Goal: Information Seeking & Learning: Learn about a topic

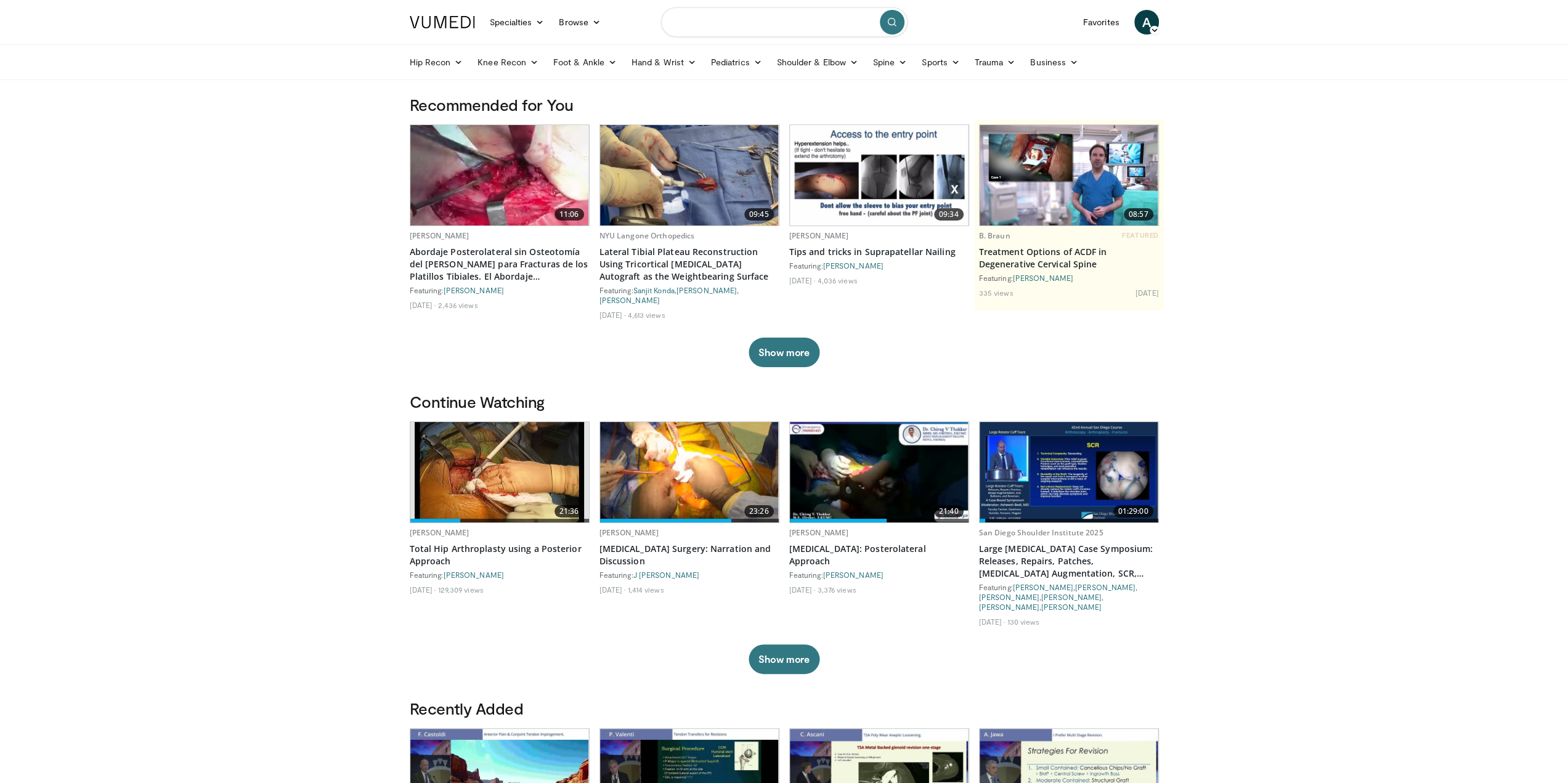
click at [707, 21] on input "Search topics, interventions" at bounding box center [784, 22] width 246 height 30
type input "**********"
click at [892, 21] on icon "submit" at bounding box center [892, 22] width 10 height 10
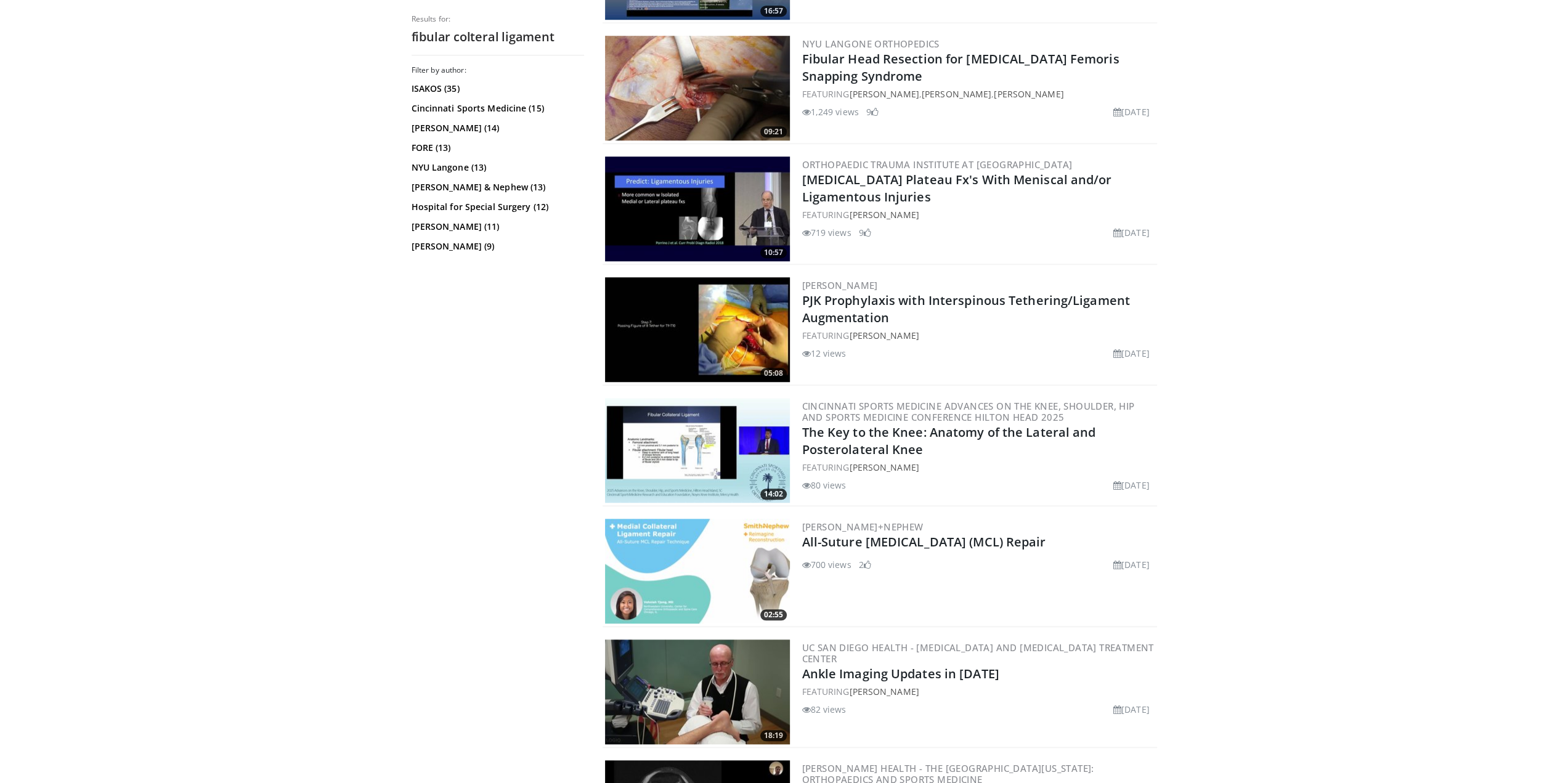
scroll to position [986, 0]
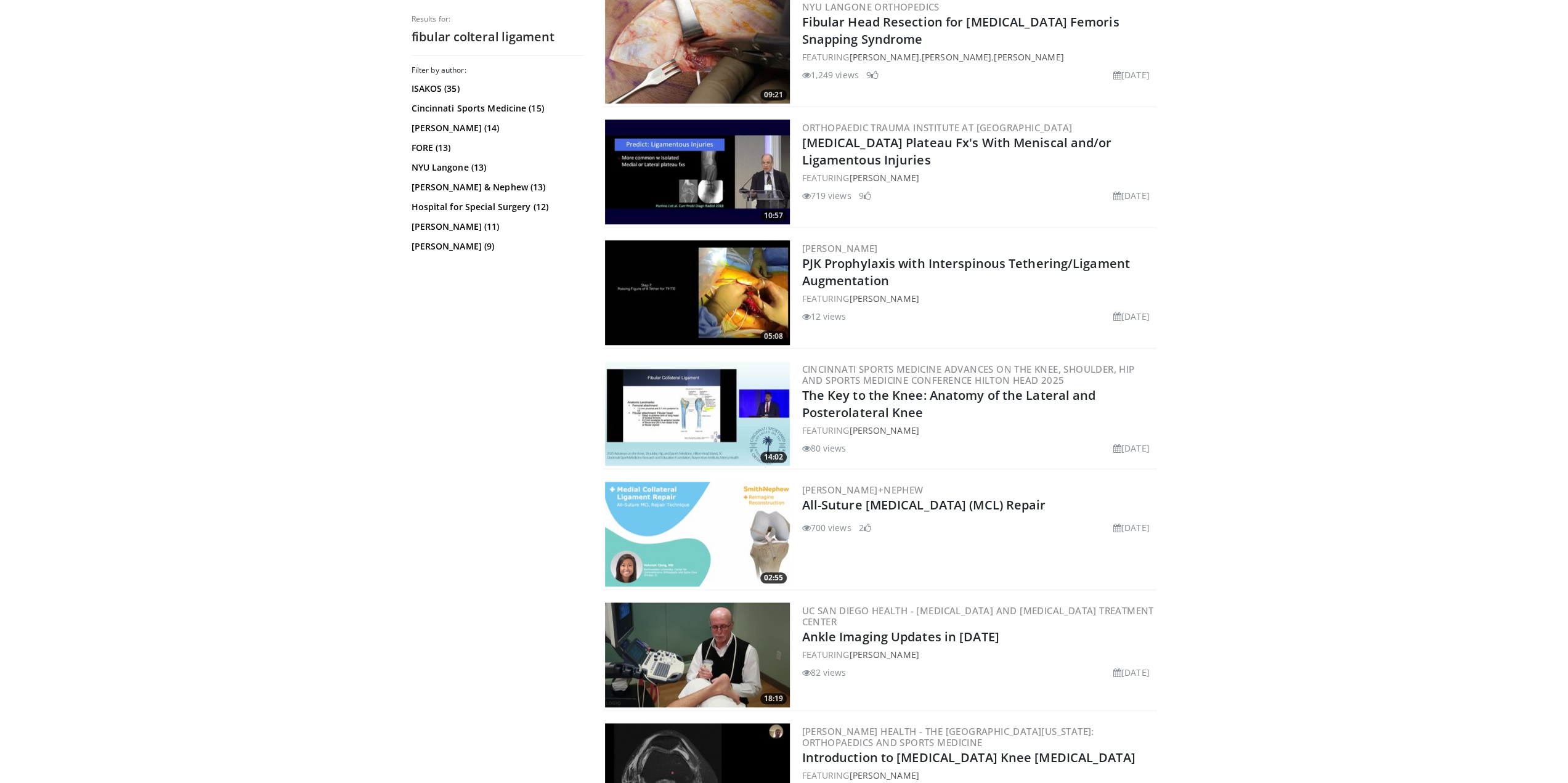
click at [697, 410] on img at bounding box center [697, 413] width 185 height 104
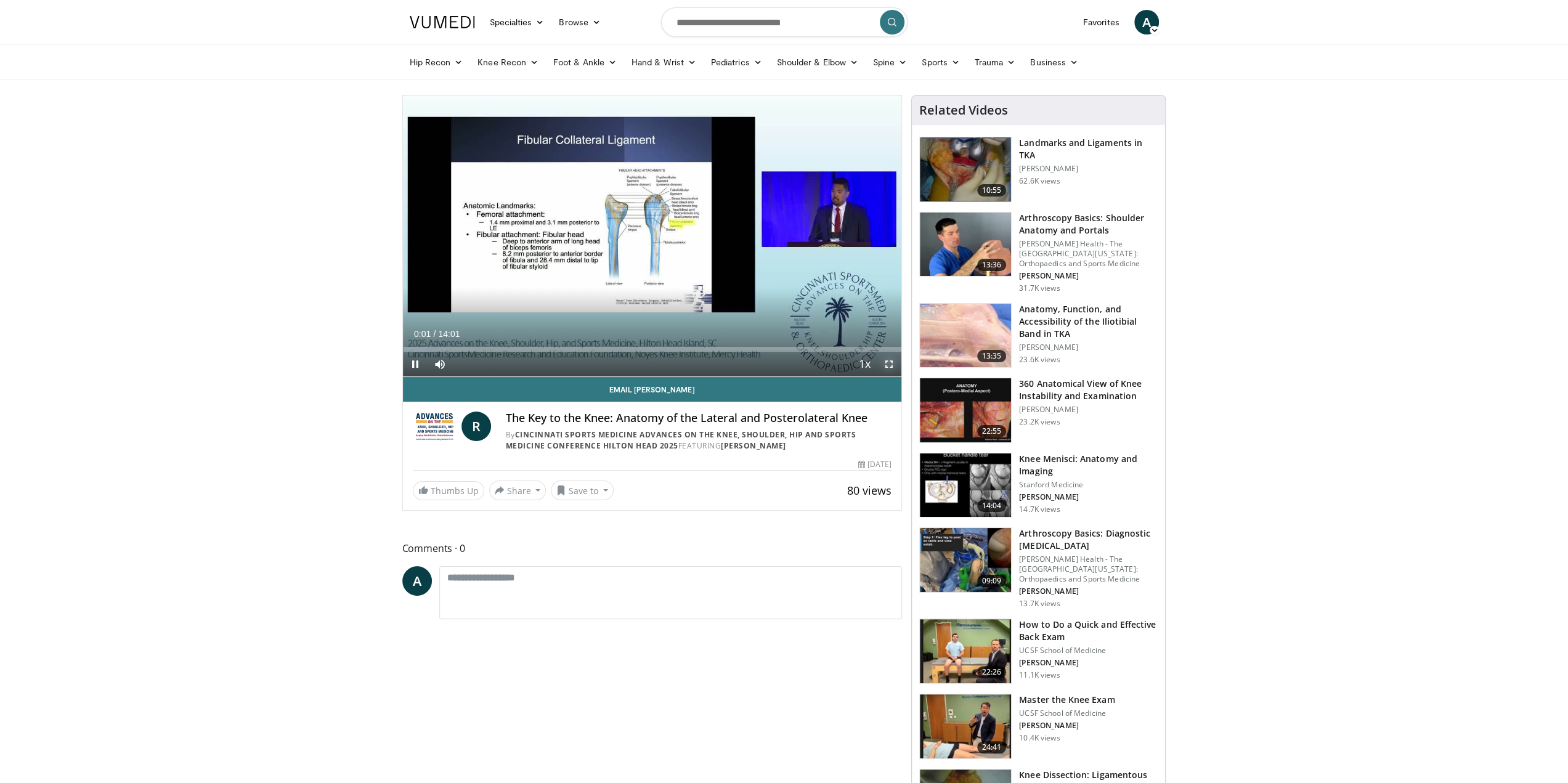
click at [888, 365] on span "Video Player" at bounding box center [889, 364] width 25 height 25
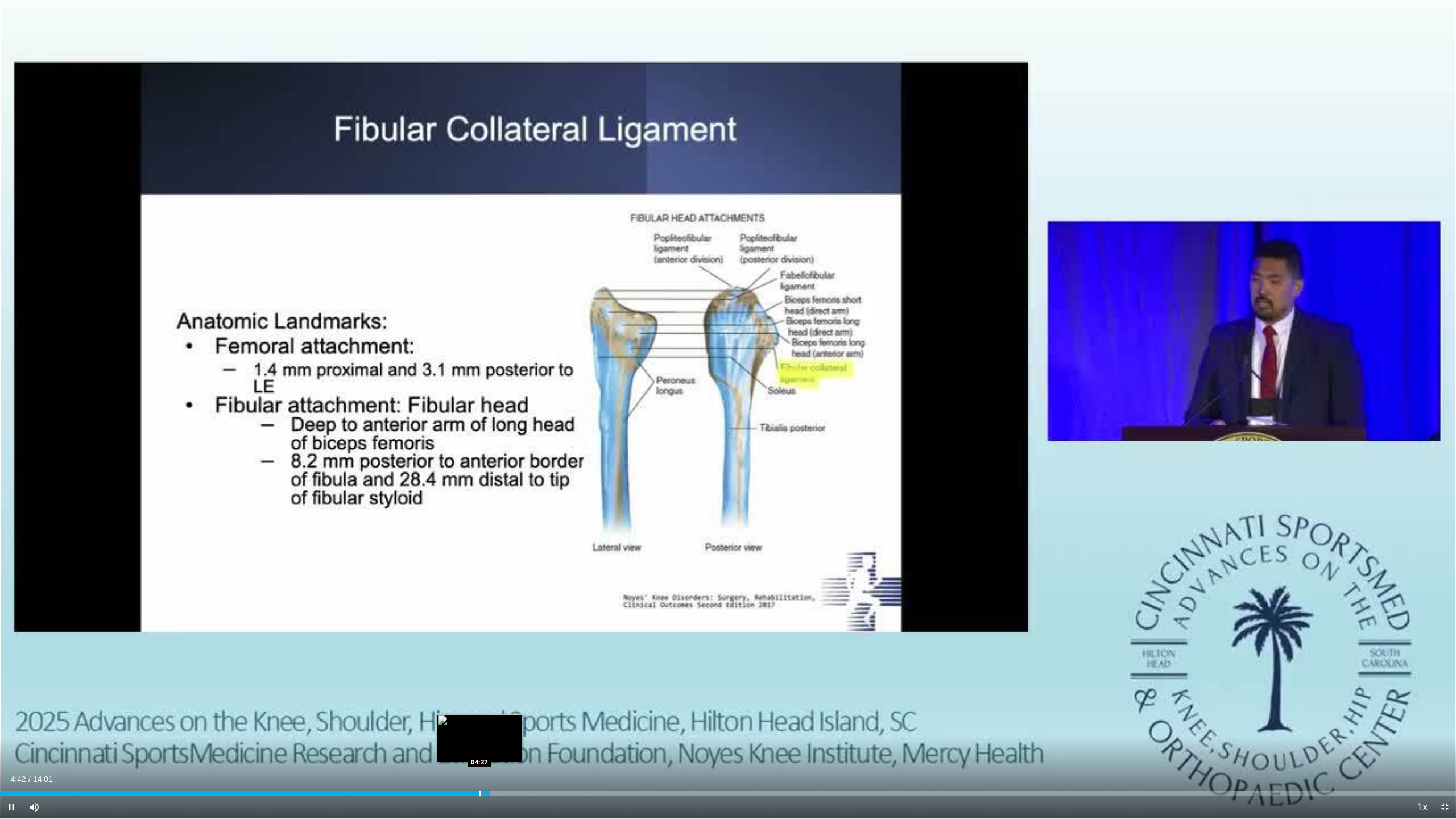
click at [479, 723] on div "Loaded : 41.25% 04:42 04:37" at bounding box center [728, 794] width 1456 height 5
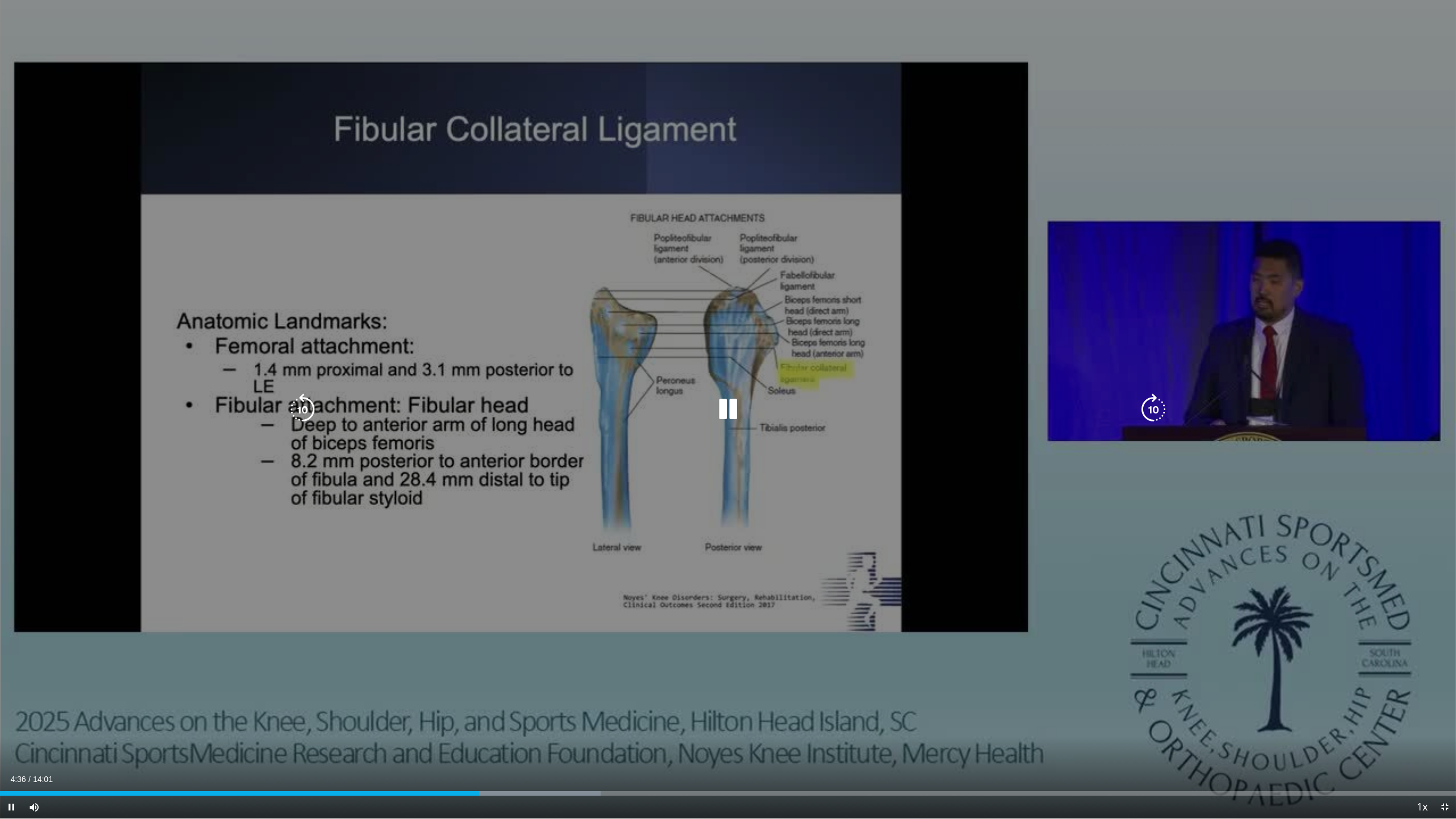
click at [537, 642] on div "10 seconds Tap to unmute" at bounding box center [728, 409] width 1456 height 818
click at [732, 404] on icon "Video Player" at bounding box center [728, 409] width 32 height 32
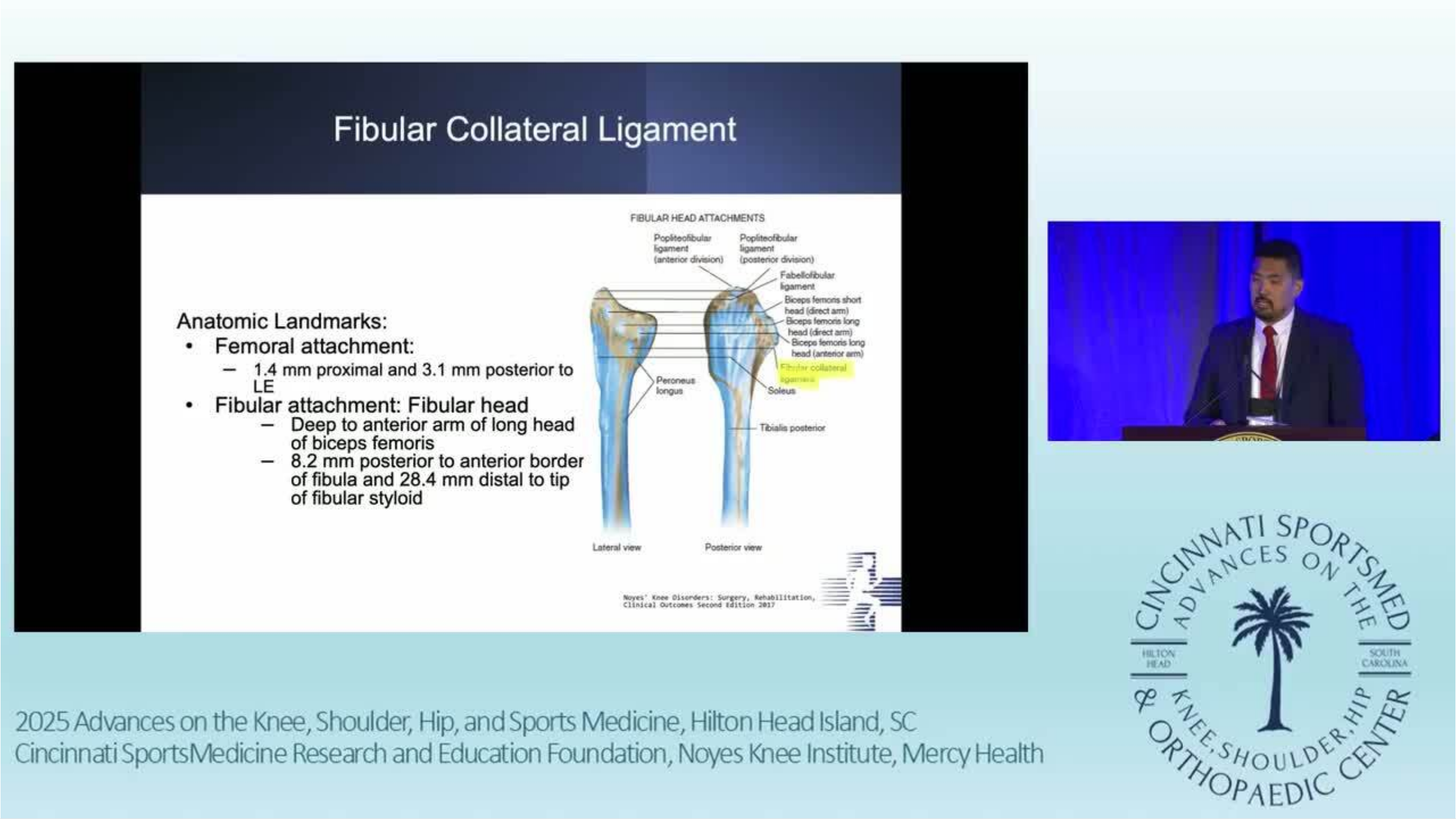
click at [596, 676] on div "10 seconds Tap to unmute" at bounding box center [728, 409] width 1456 height 818
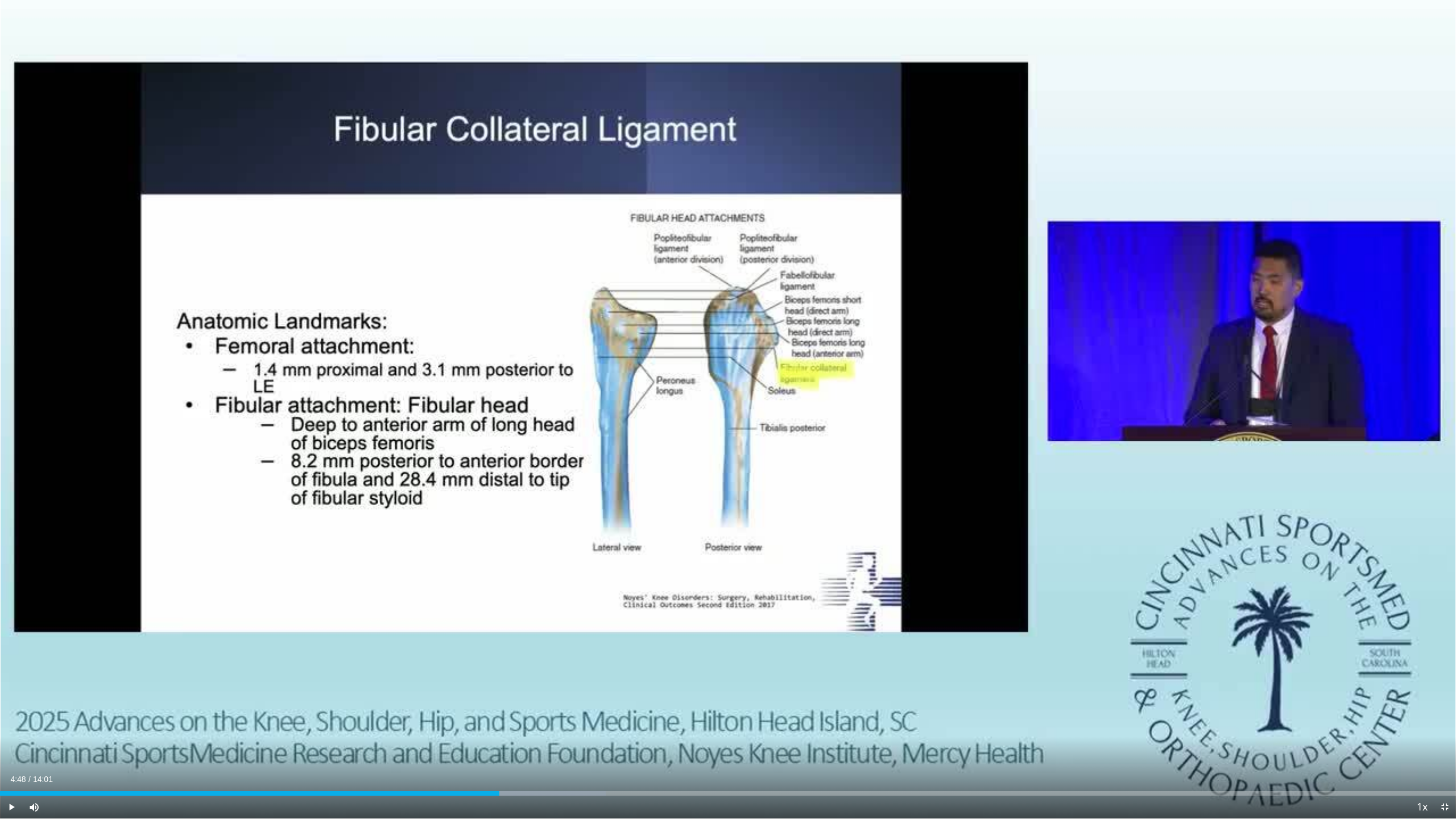
click at [560, 723] on div "Current Time 4:48 / Duration 14:01 Play Skip Backward Skip Forward Mute 79% Loa…" at bounding box center [728, 806] width 1456 height 23
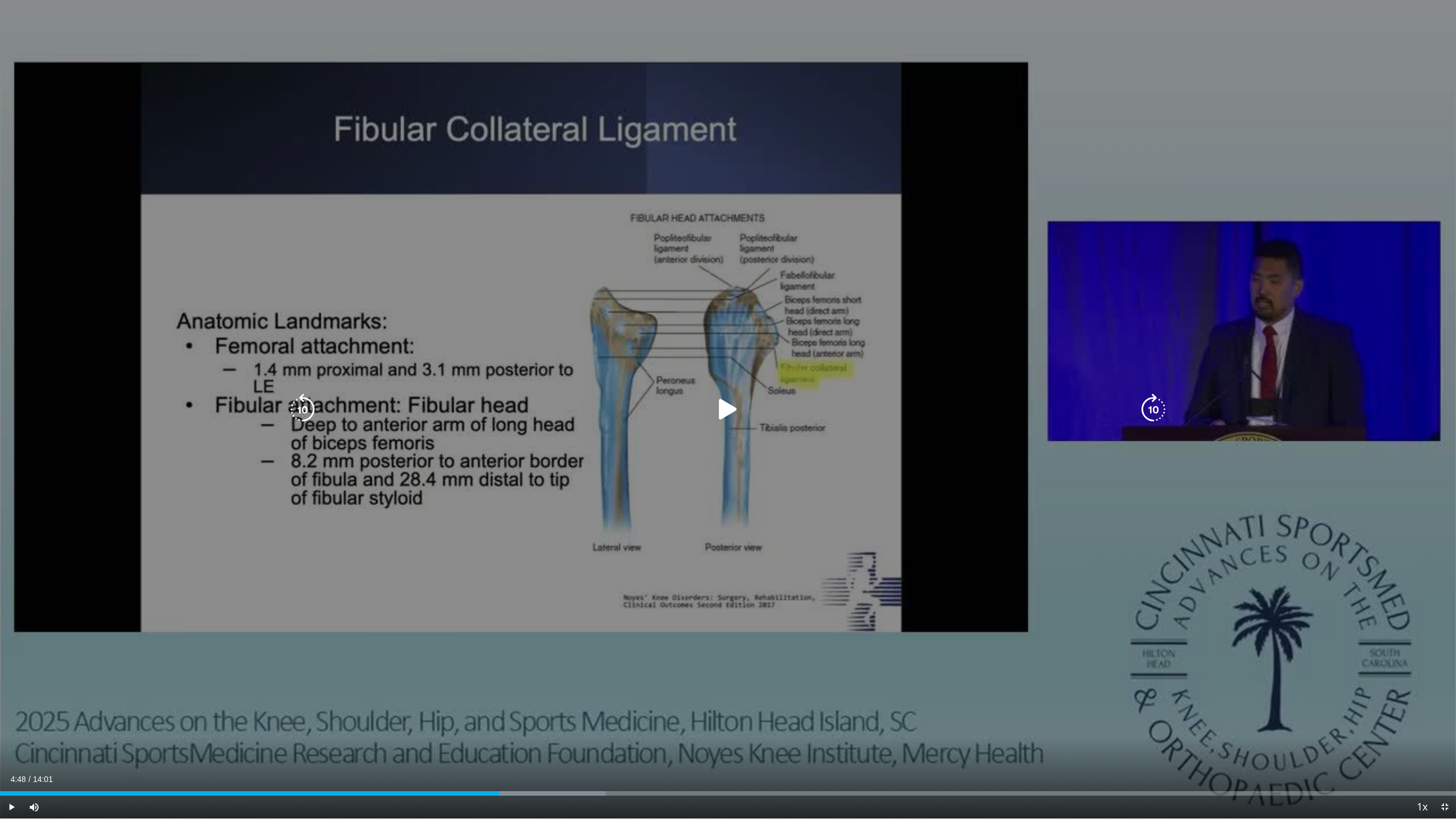
click at [732, 404] on icon "Video Player" at bounding box center [728, 409] width 32 height 32
click at [732, 408] on icon "Video Player" at bounding box center [728, 409] width 32 height 32
click at [747, 618] on div "10 seconds Tap to unmute" at bounding box center [728, 409] width 1456 height 818
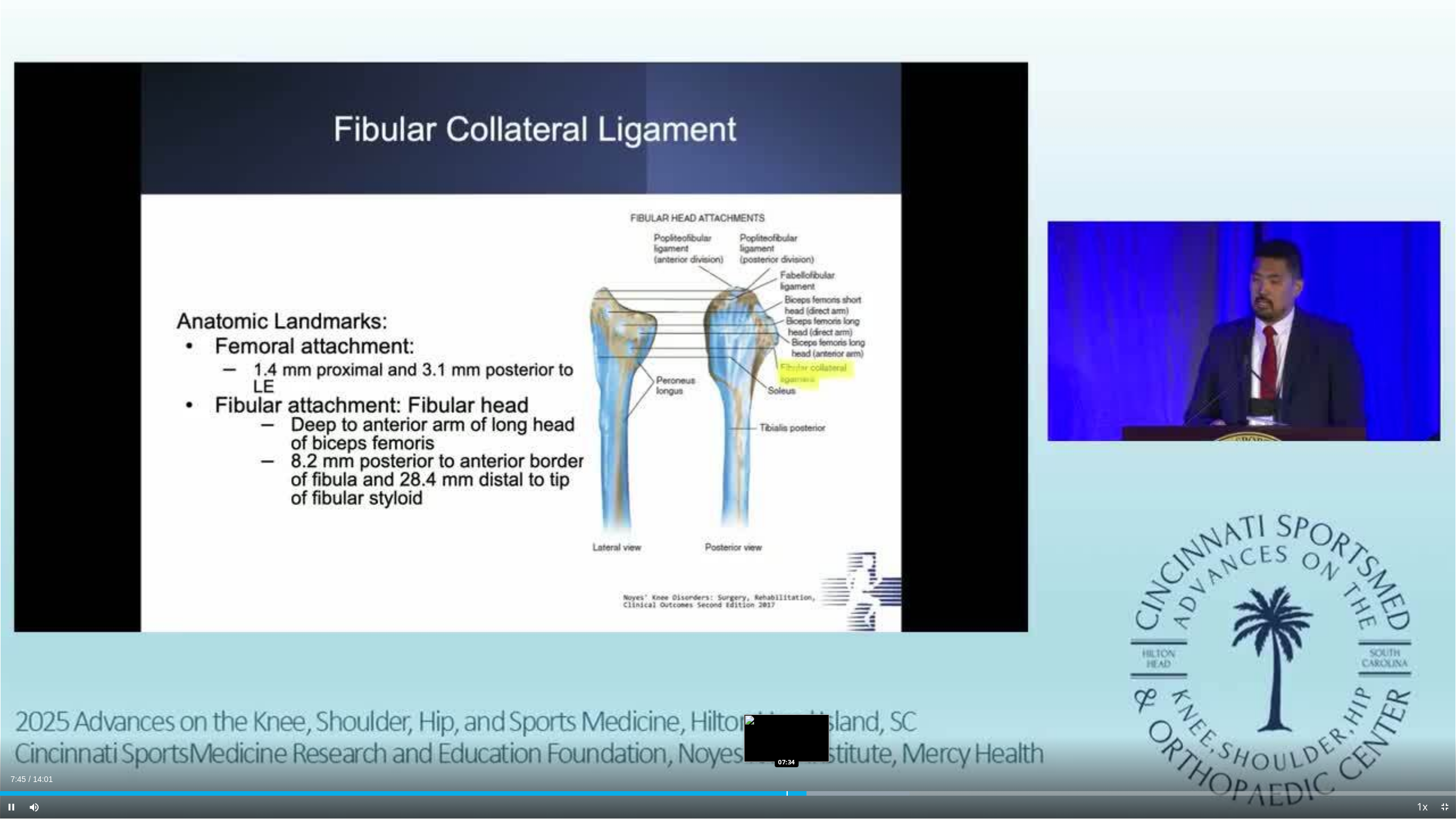
click at [787, 723] on div "Progress Bar" at bounding box center [787, 794] width 1 height 5
click at [771, 723] on div "Loaded : 62.98% 07:35 07:26" at bounding box center [728, 791] width 1456 height 11
click at [753, 723] on div "07:27" at bounding box center [387, 794] width 775 height 5
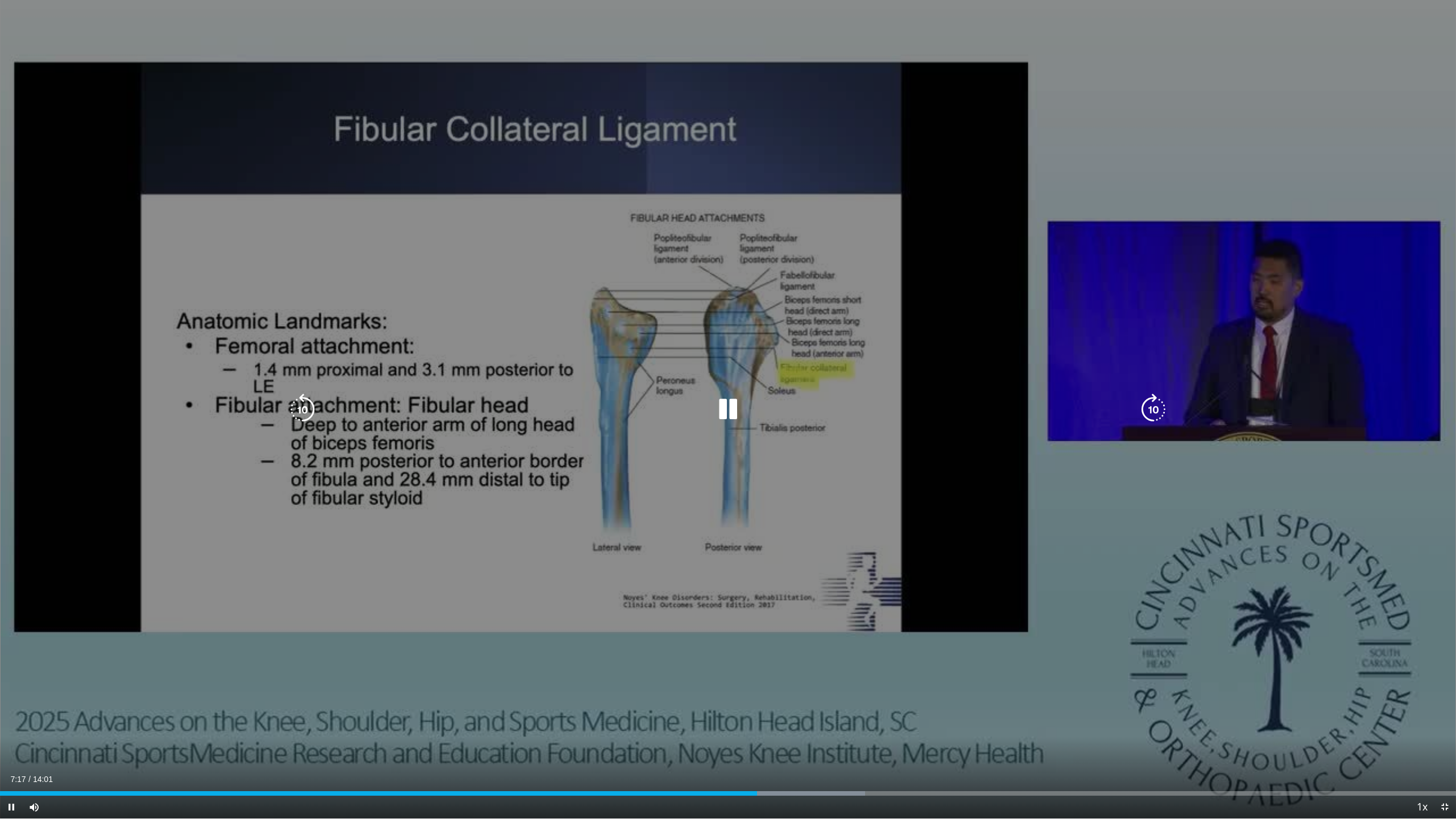
click at [725, 603] on div "10 seconds Tap to unmute" at bounding box center [728, 409] width 1456 height 818
click at [743, 720] on div "10 seconds Tap to unmute" at bounding box center [728, 409] width 1456 height 818
click at [619, 670] on div "10 seconds Tap to unmute" at bounding box center [728, 409] width 1456 height 818
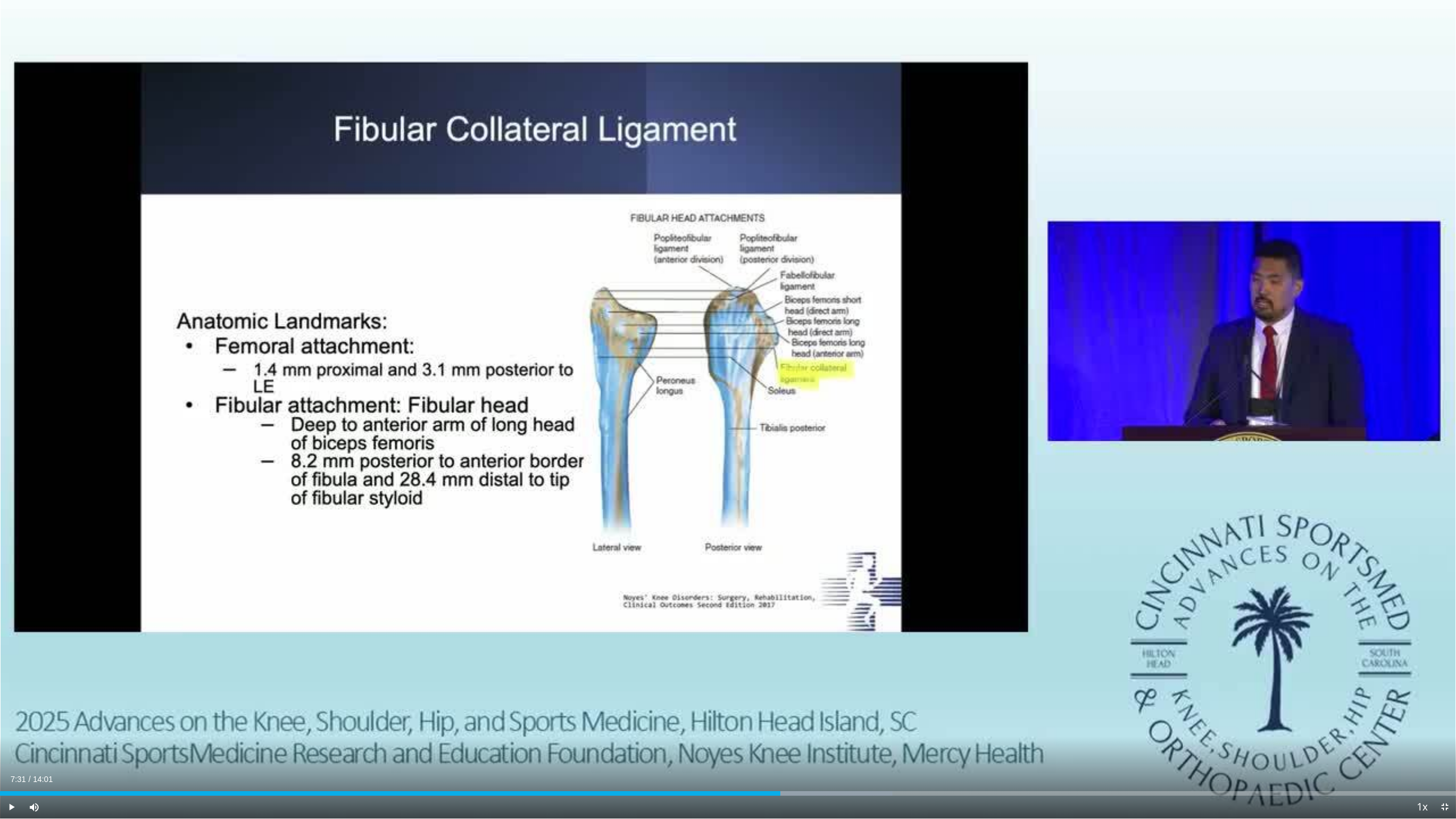
click at [621, 671] on div "10 seconds Tap to unmute" at bounding box center [728, 409] width 1456 height 818
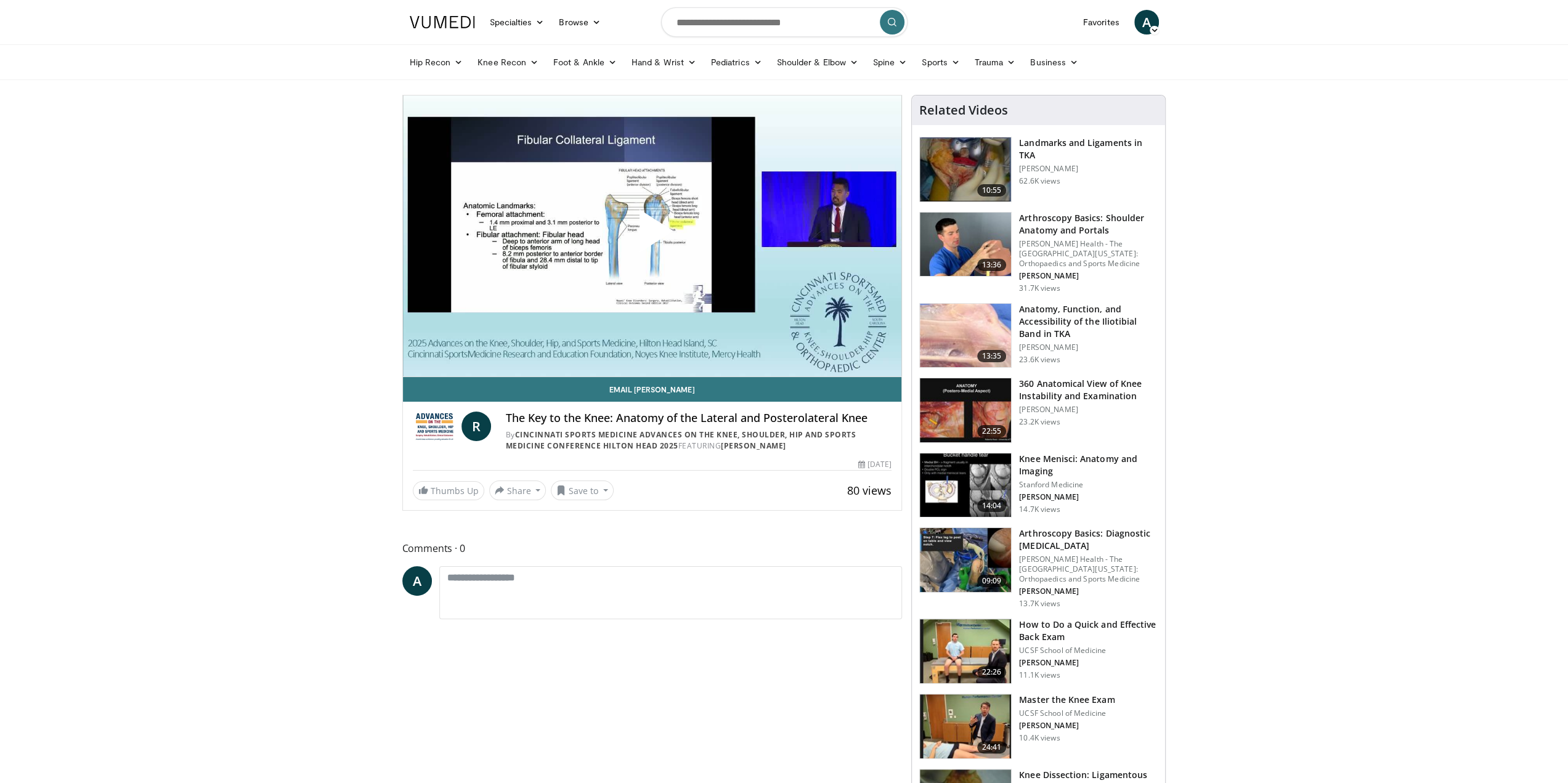
click at [972, 329] on img at bounding box center [965, 335] width 92 height 64
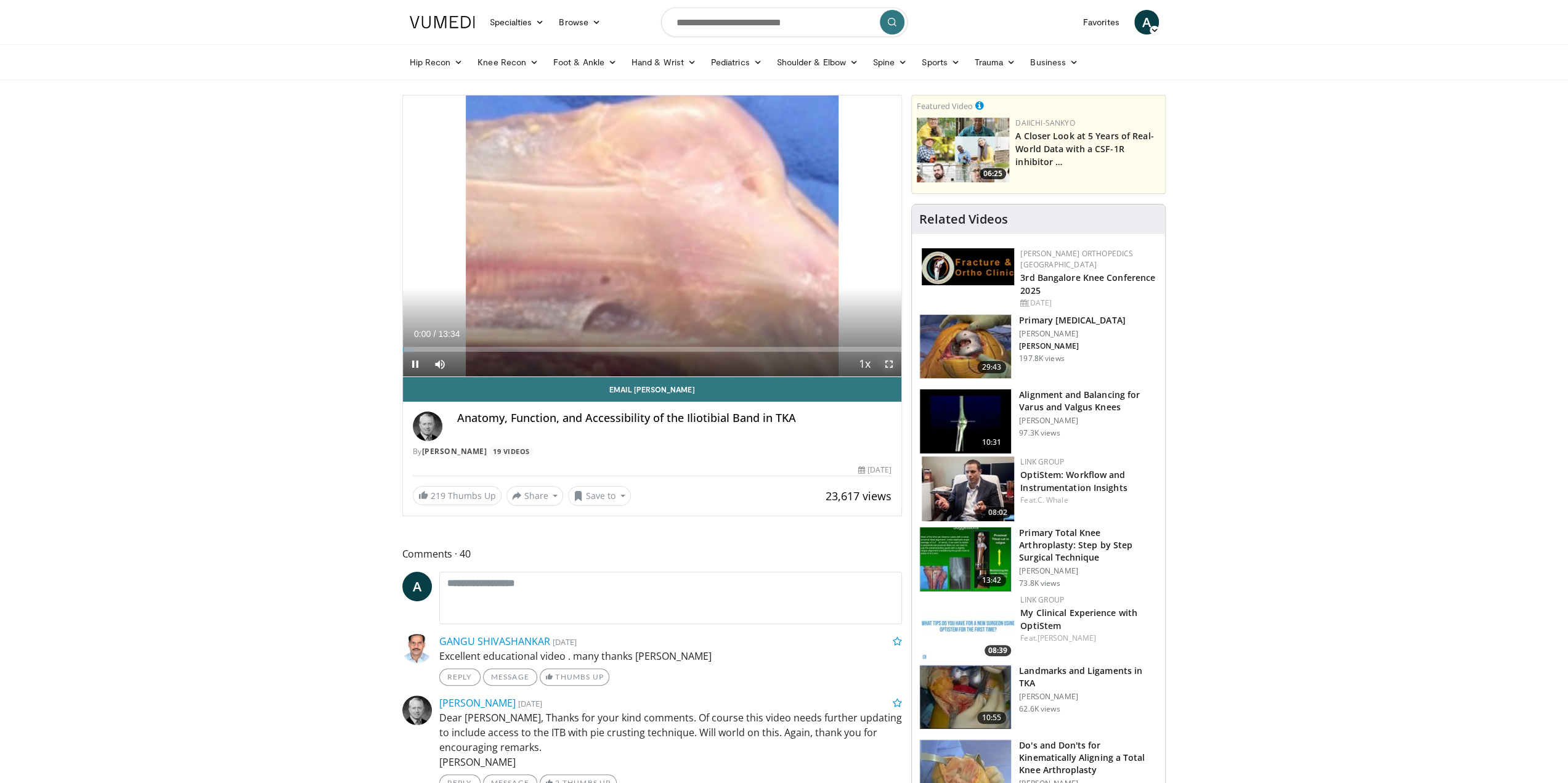
click at [886, 365] on span "Video Player" at bounding box center [889, 364] width 25 height 25
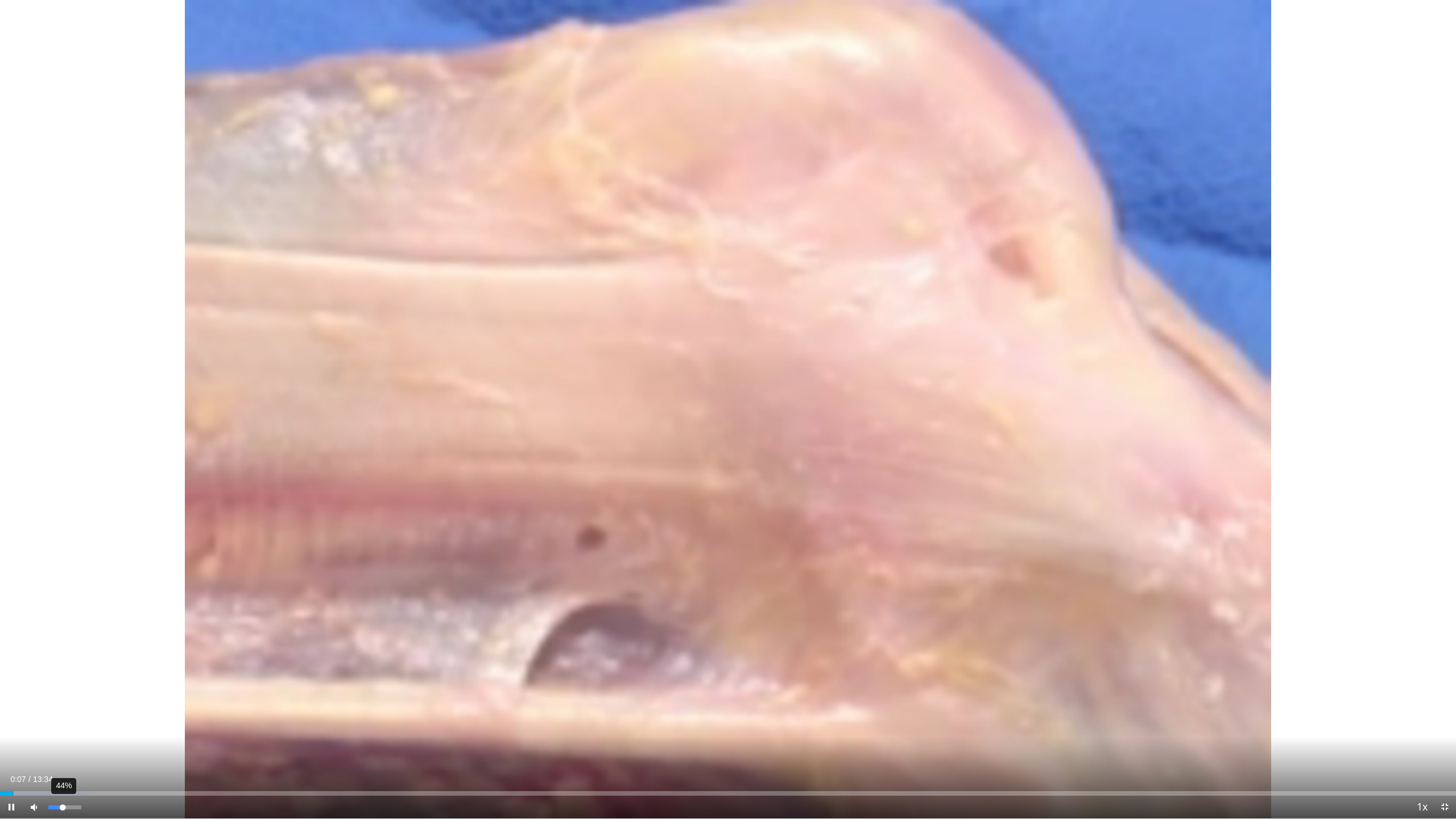
drag, startPoint x: 79, startPoint y: 804, endPoint x: 62, endPoint y: 802, distance: 17.1
click at [62, 723] on div "44%" at bounding box center [65, 806] width 40 height 23
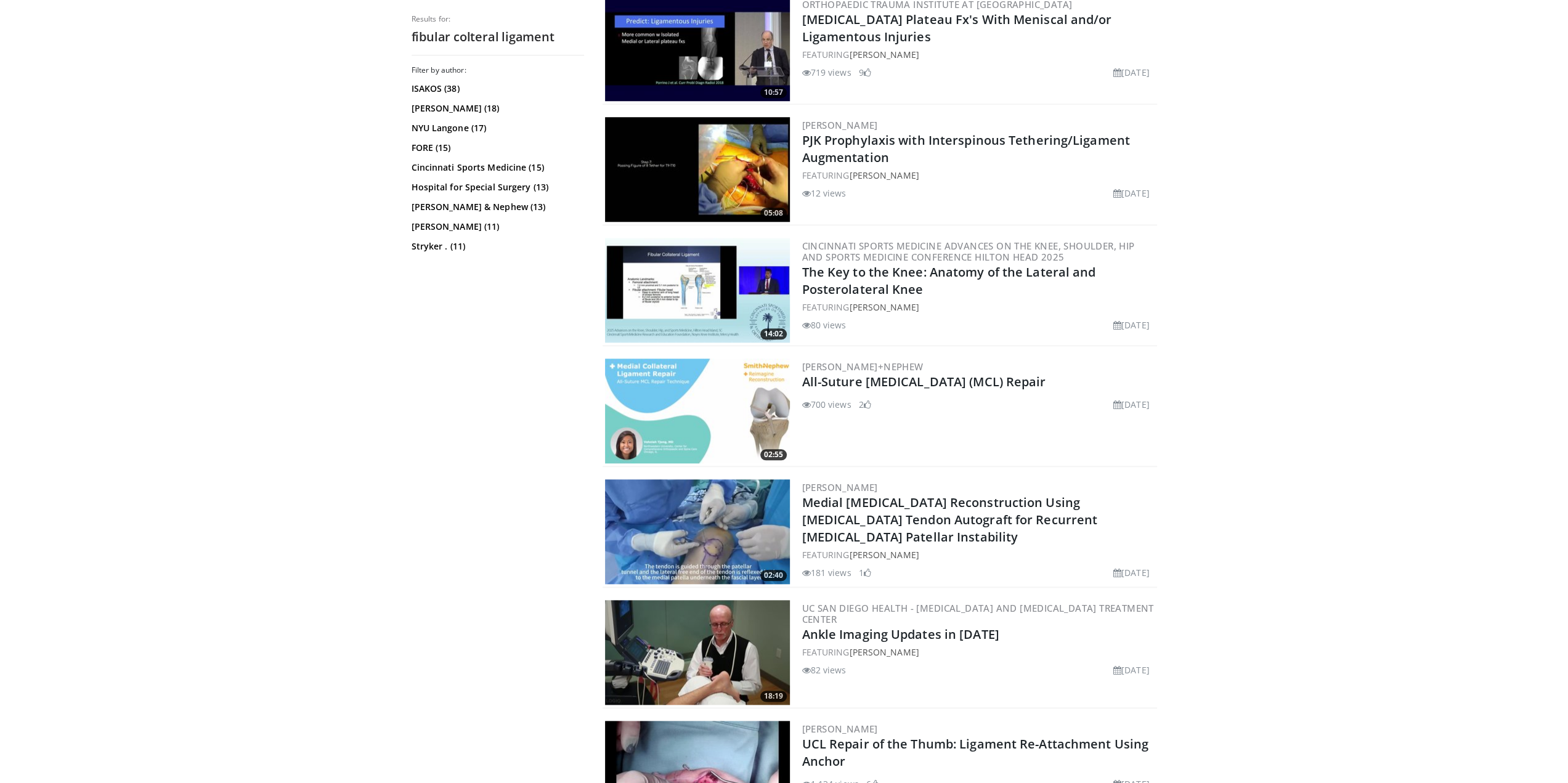
scroll to position [986, 0]
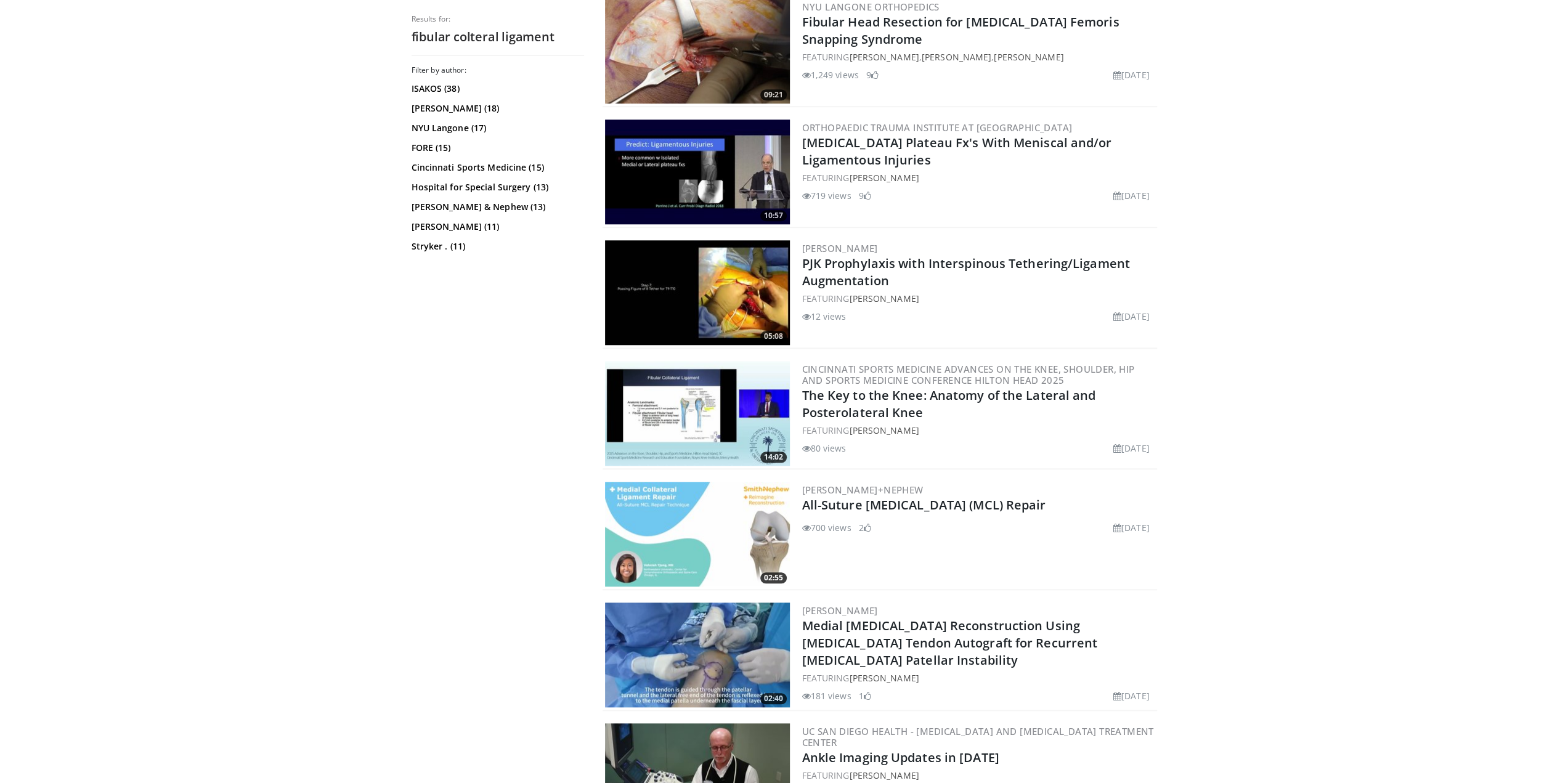
click at [677, 535] on img at bounding box center [697, 534] width 185 height 104
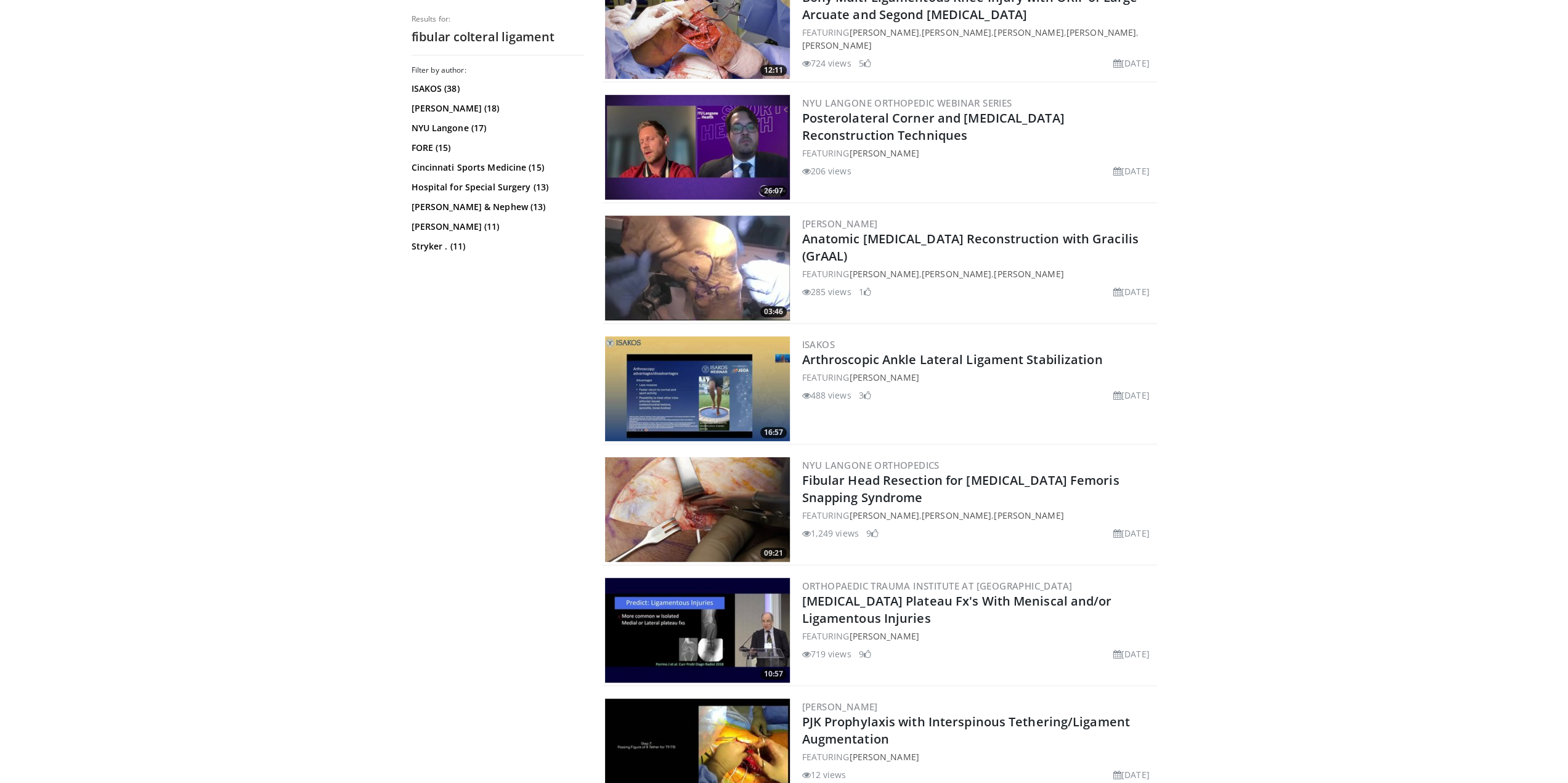
scroll to position [555, 0]
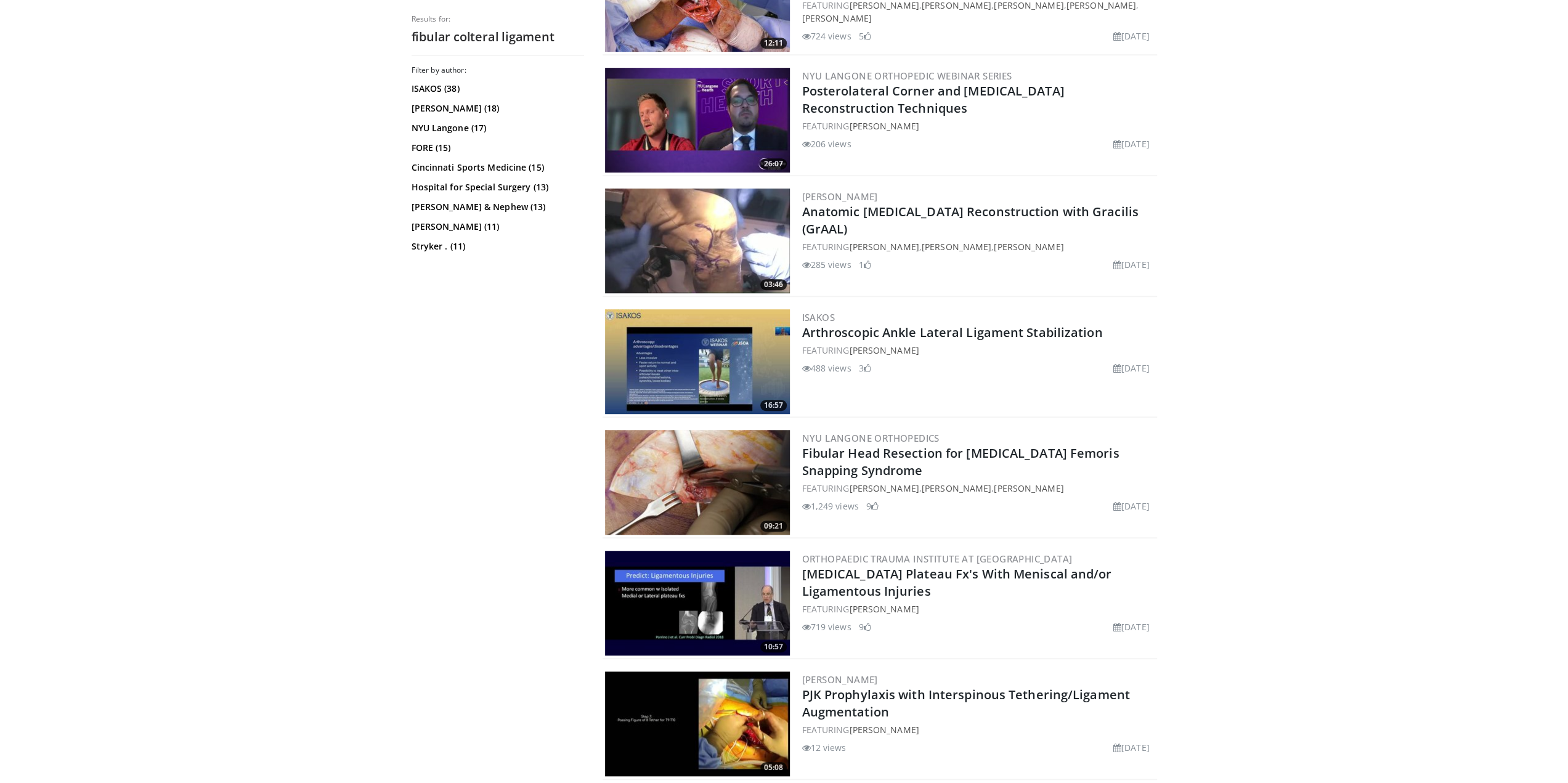
click at [695, 475] on img at bounding box center [697, 483] width 185 height 104
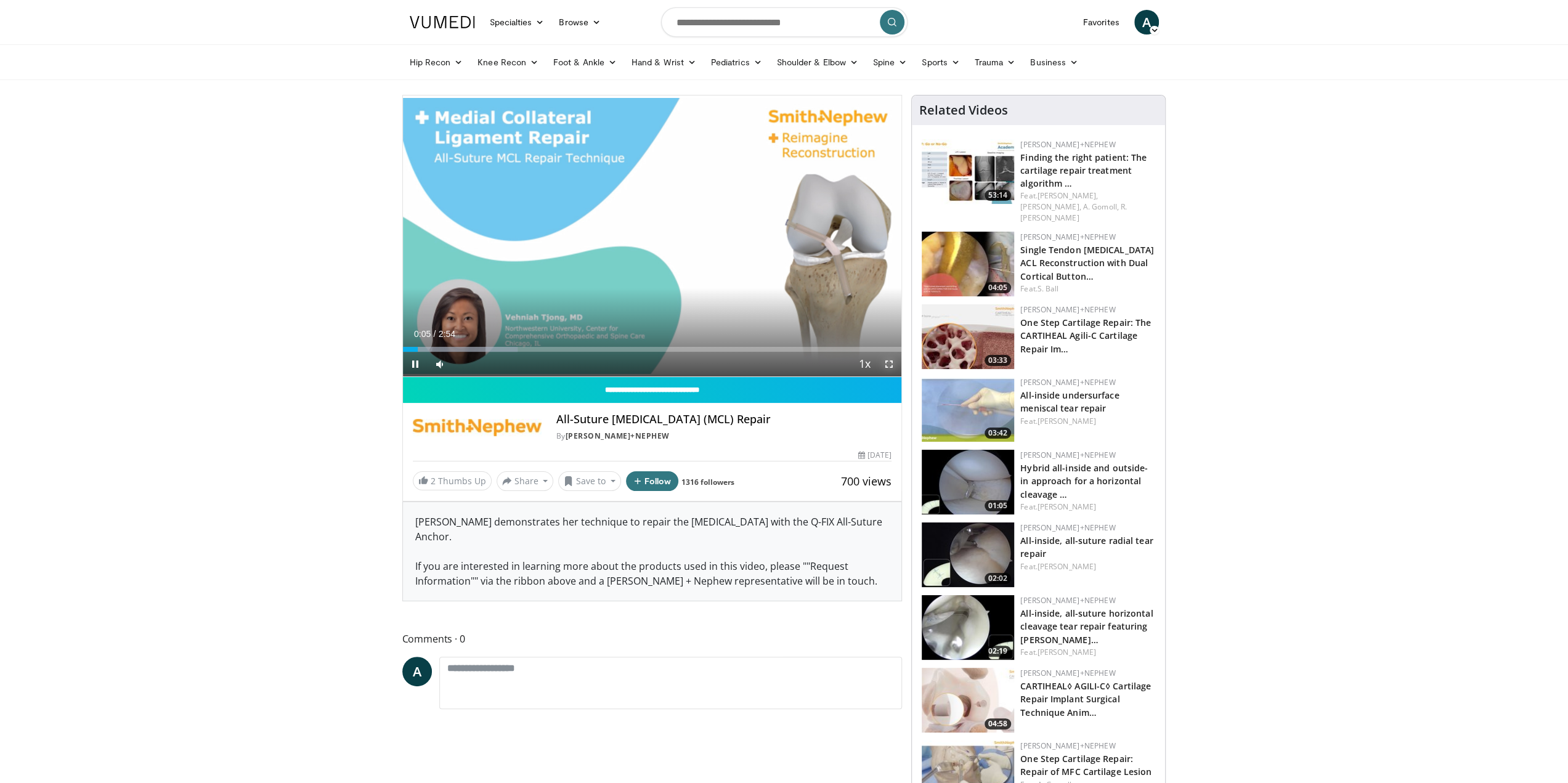
click at [886, 365] on span "Video Player" at bounding box center [889, 364] width 25 height 25
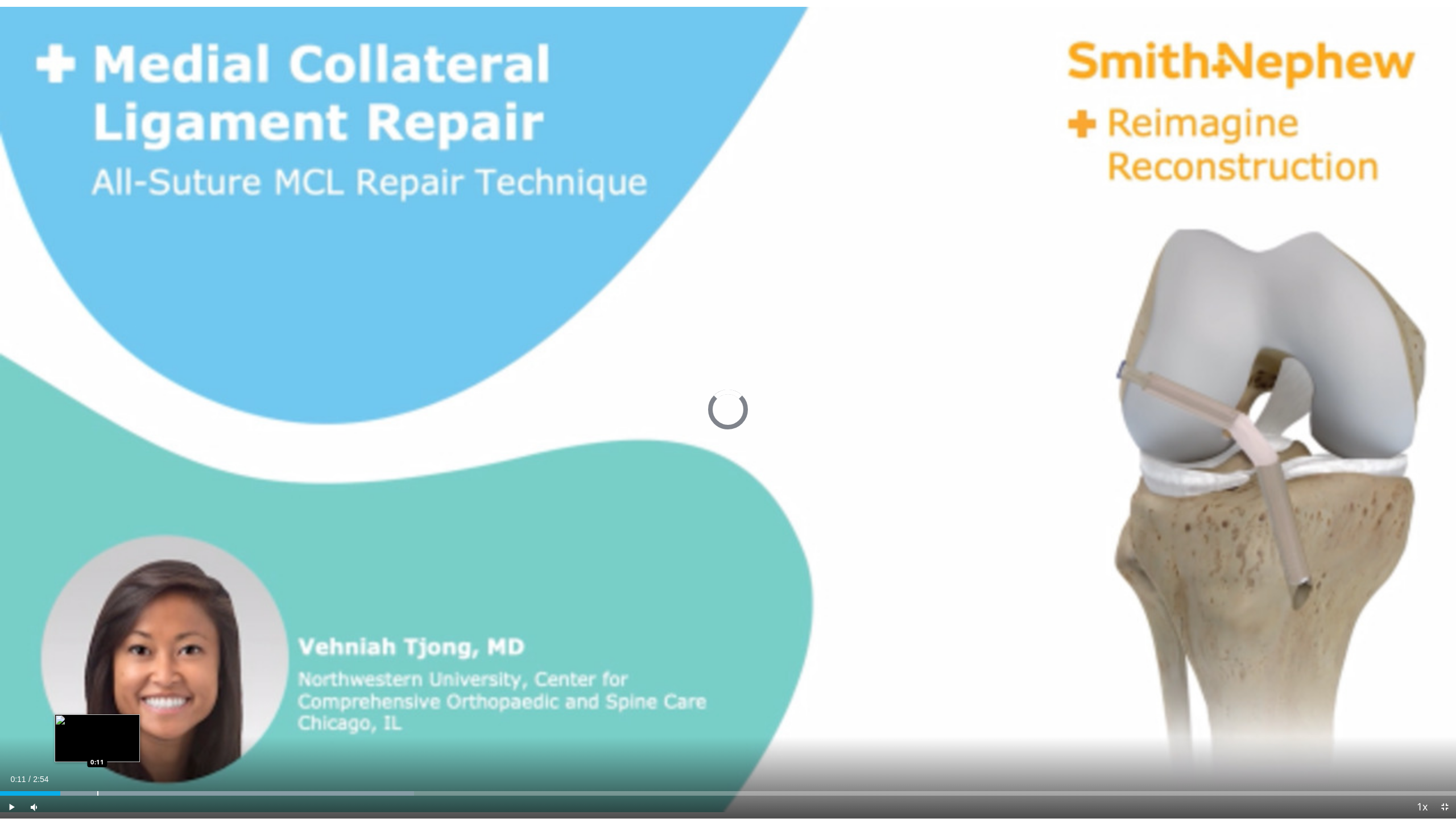
click at [97, 723] on div "Loaded : 28.44% 0:11 0:11" at bounding box center [728, 791] width 1456 height 11
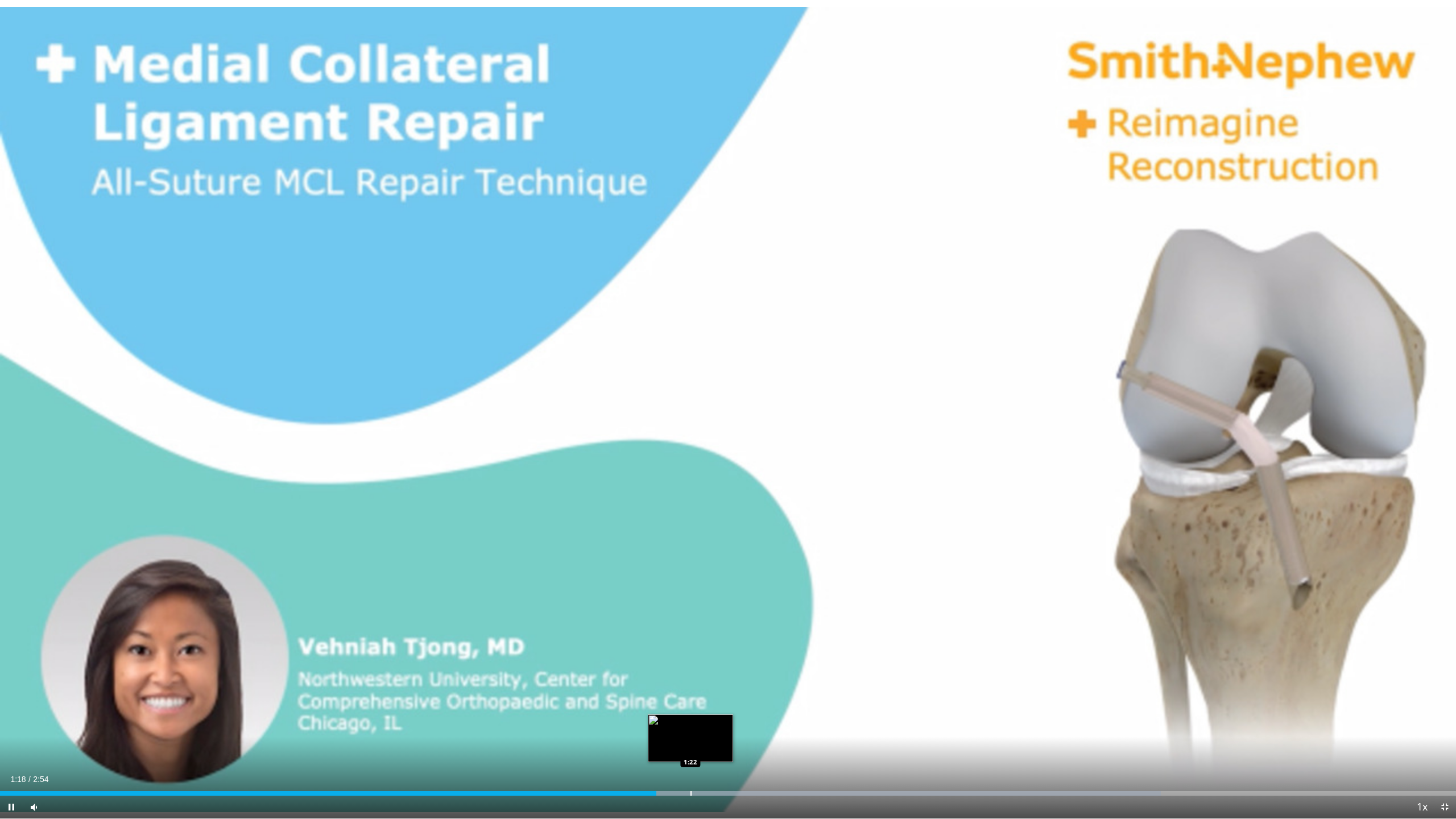
click at [690, 723] on div "Progress Bar" at bounding box center [690, 794] width 1 height 5
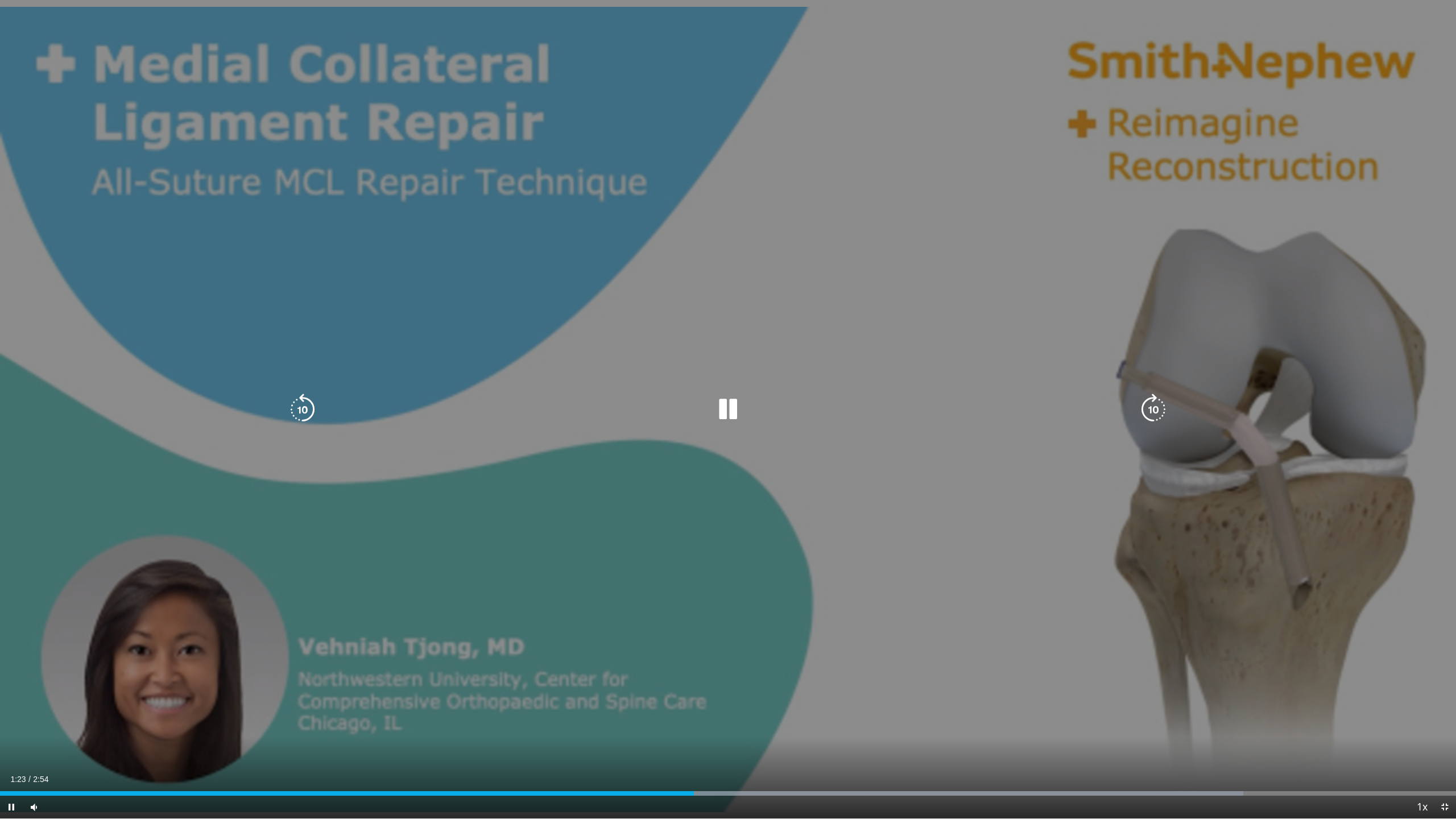
click at [739, 723] on div "Loaded : 85.40% 1:23 1:28" at bounding box center [728, 791] width 1456 height 11
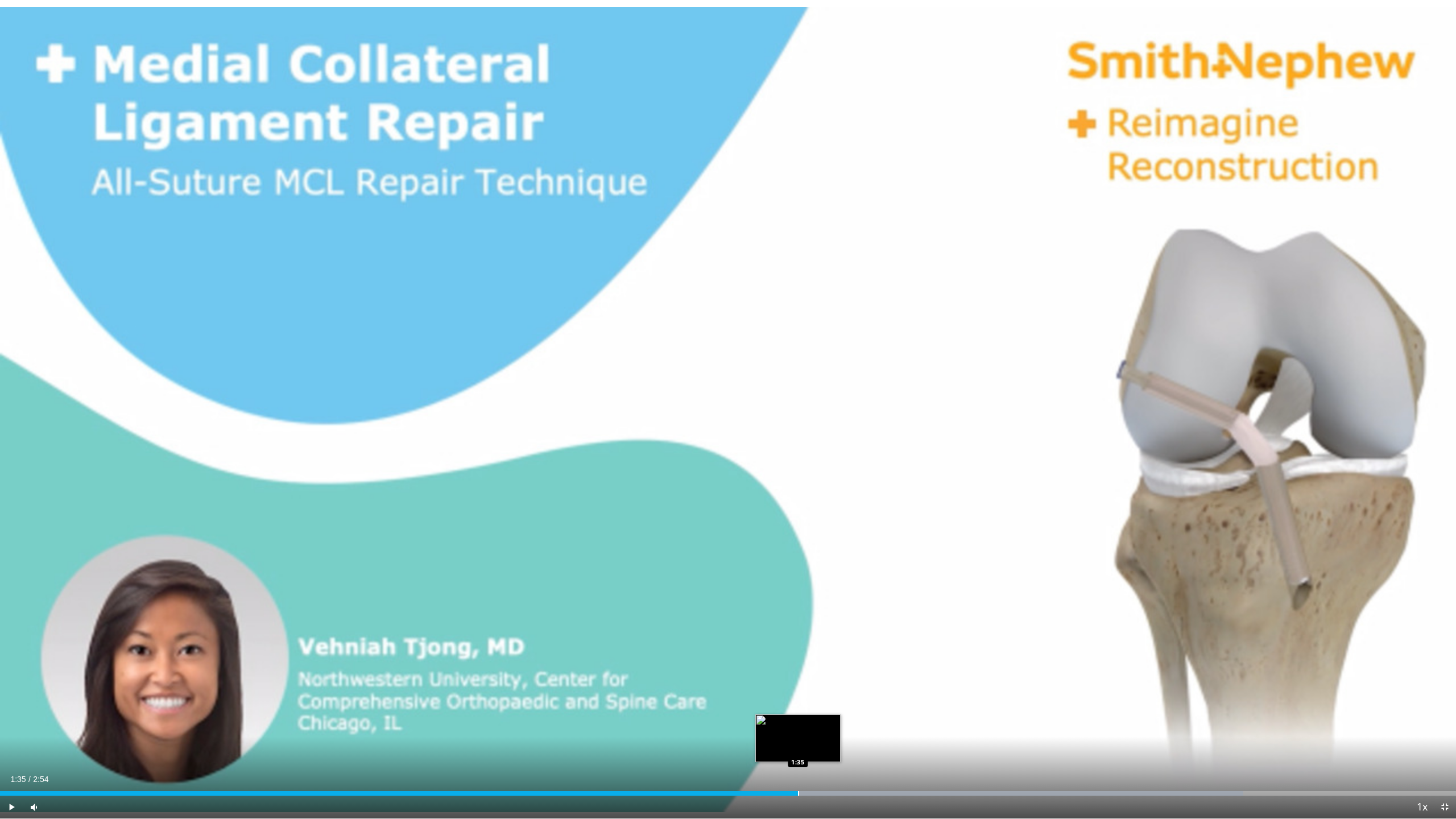
click at [799, 723] on div "Progress Bar" at bounding box center [798, 794] width 1 height 5
click at [869, 723] on div "Progress Bar" at bounding box center [869, 794] width 1 height 5
click at [922, 723] on div "Progress Bar" at bounding box center [1006, 794] width 807 height 5
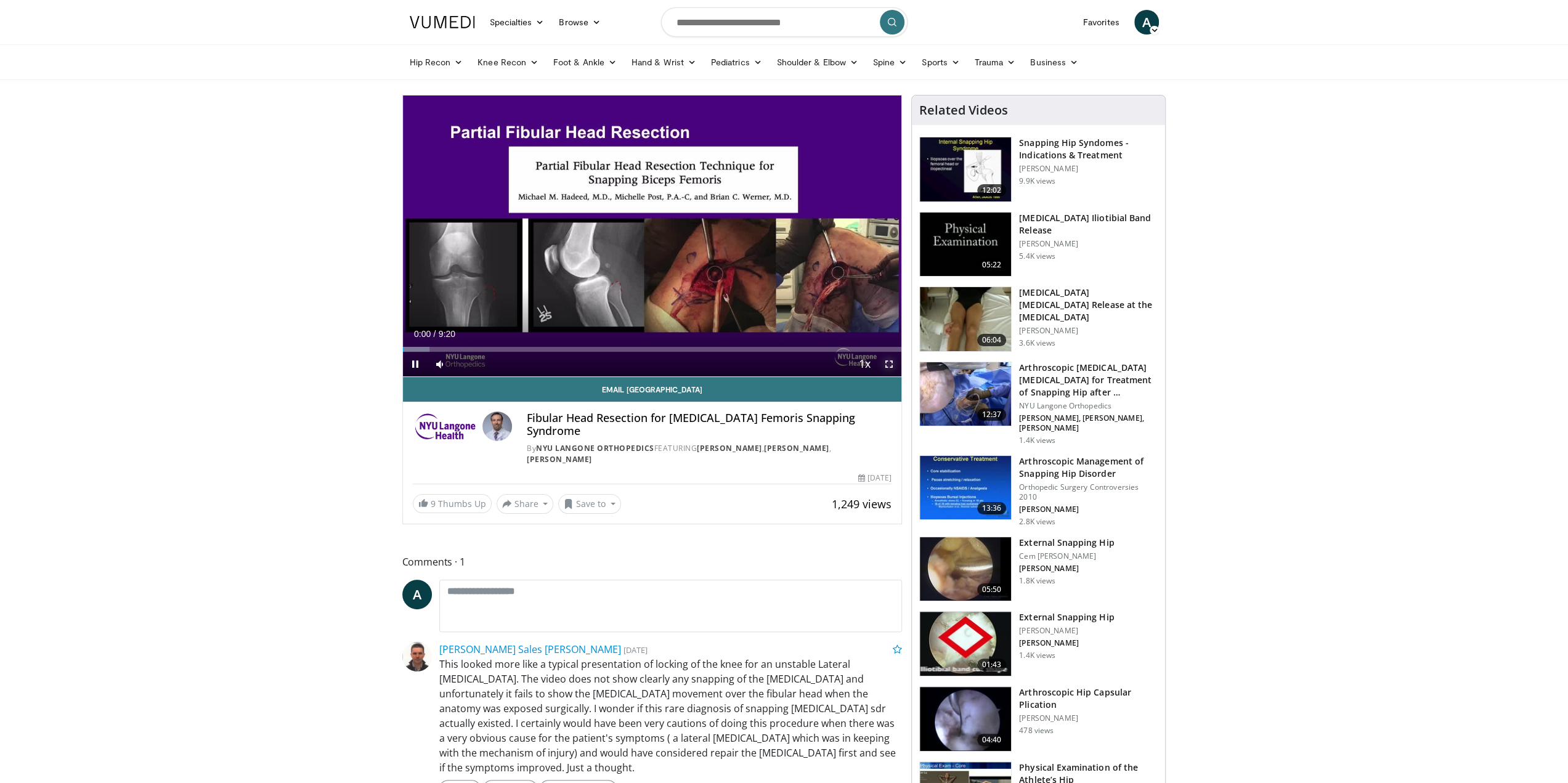
click at [890, 365] on span "Video Player" at bounding box center [889, 364] width 25 height 25
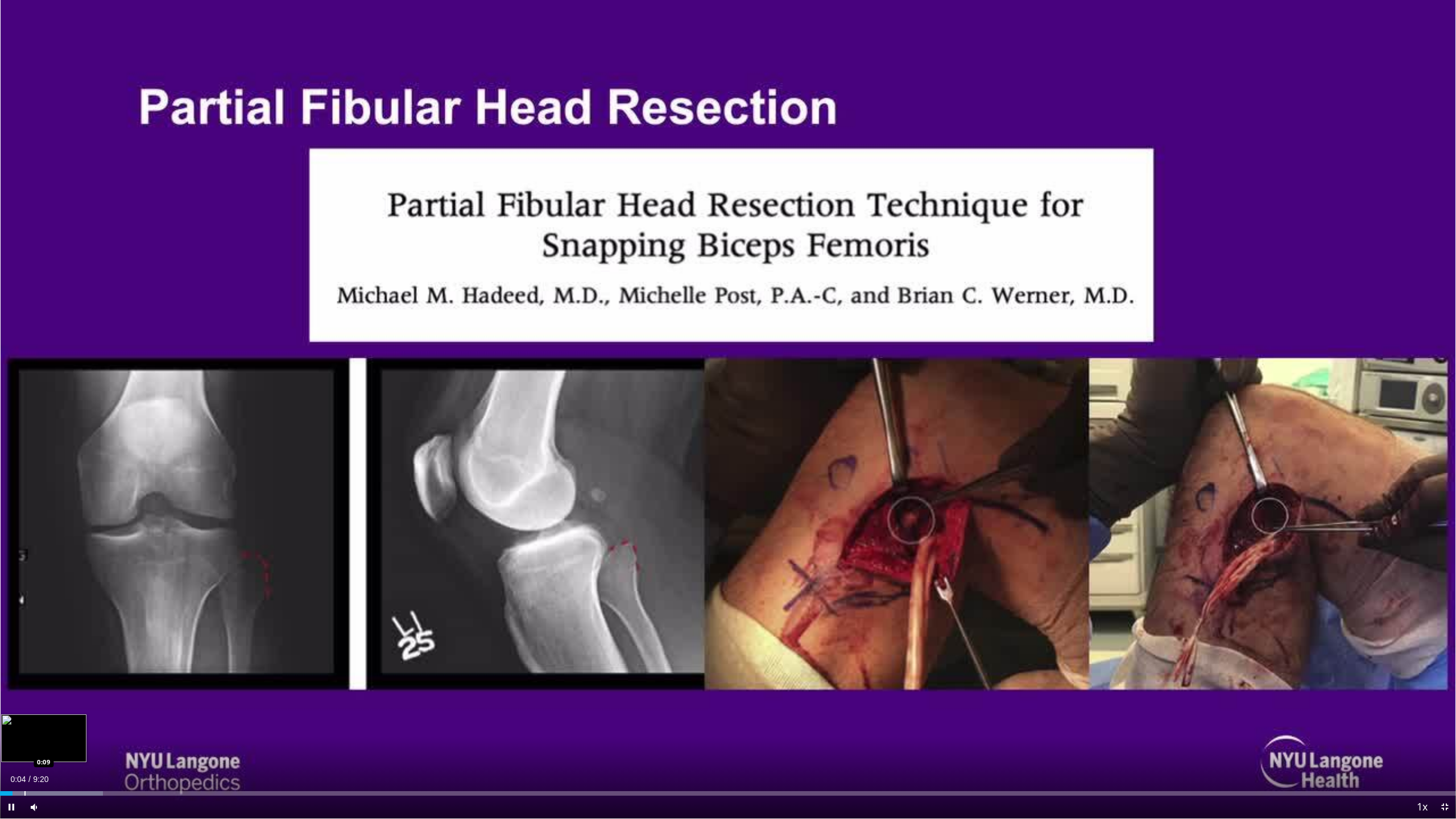
click at [25, 723] on div "Progress Bar" at bounding box center [24, 794] width 1 height 5
click at [52, 723] on div "Progress Bar" at bounding box center [77, 794] width 155 height 5
click at [46, 723] on div "Progress Bar" at bounding box center [46, 794] width 1 height 5
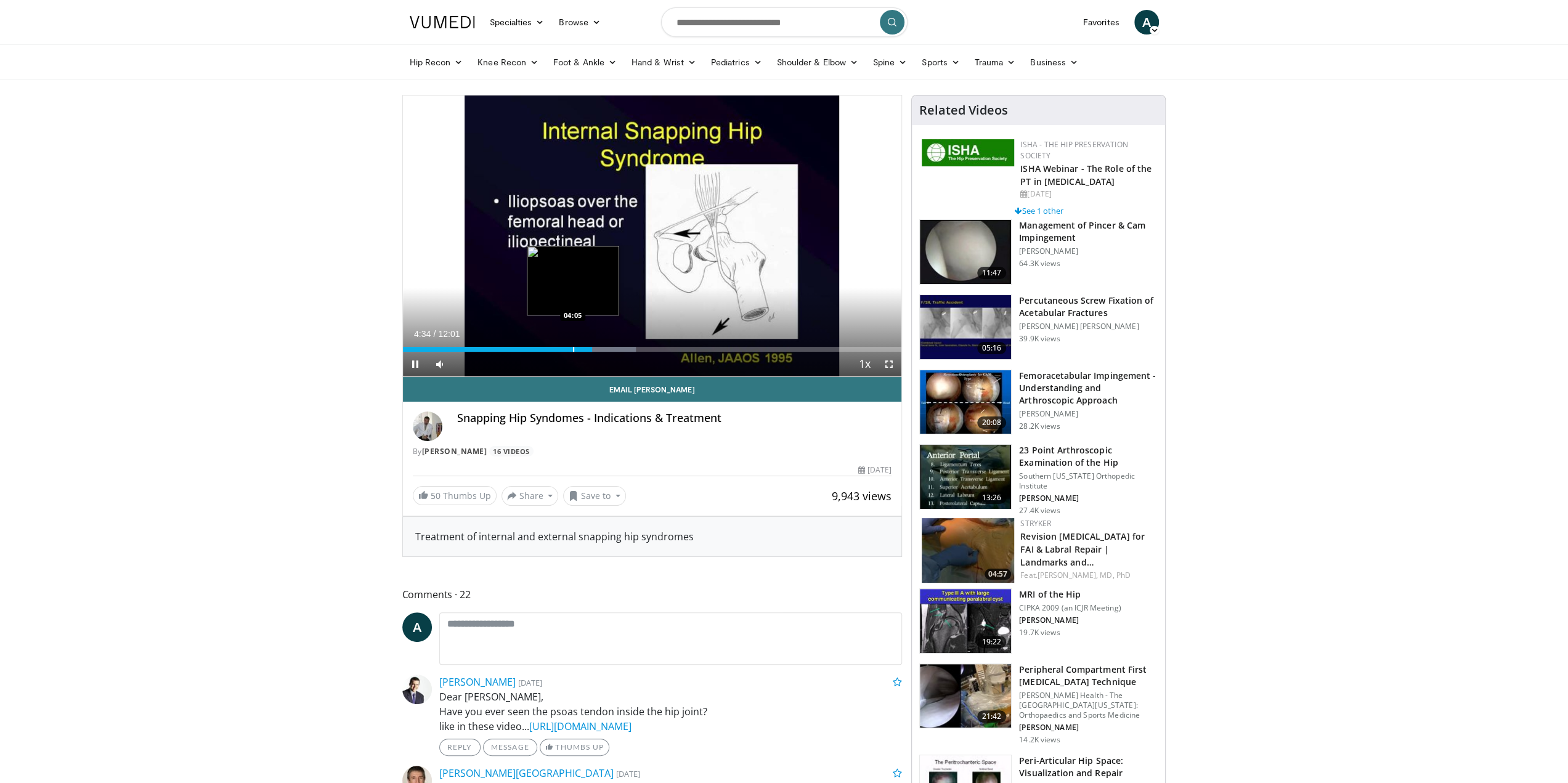
click at [571, 345] on div "Loaded : 46.73% 04:34 04:05" at bounding box center [652, 346] width 499 height 12
click at [540, 345] on div "Loaded : 46.73% 04:07 03:19" at bounding box center [652, 346] width 499 height 12
click at [504, 348] on div "Progress Bar" at bounding box center [504, 349] width 1 height 5
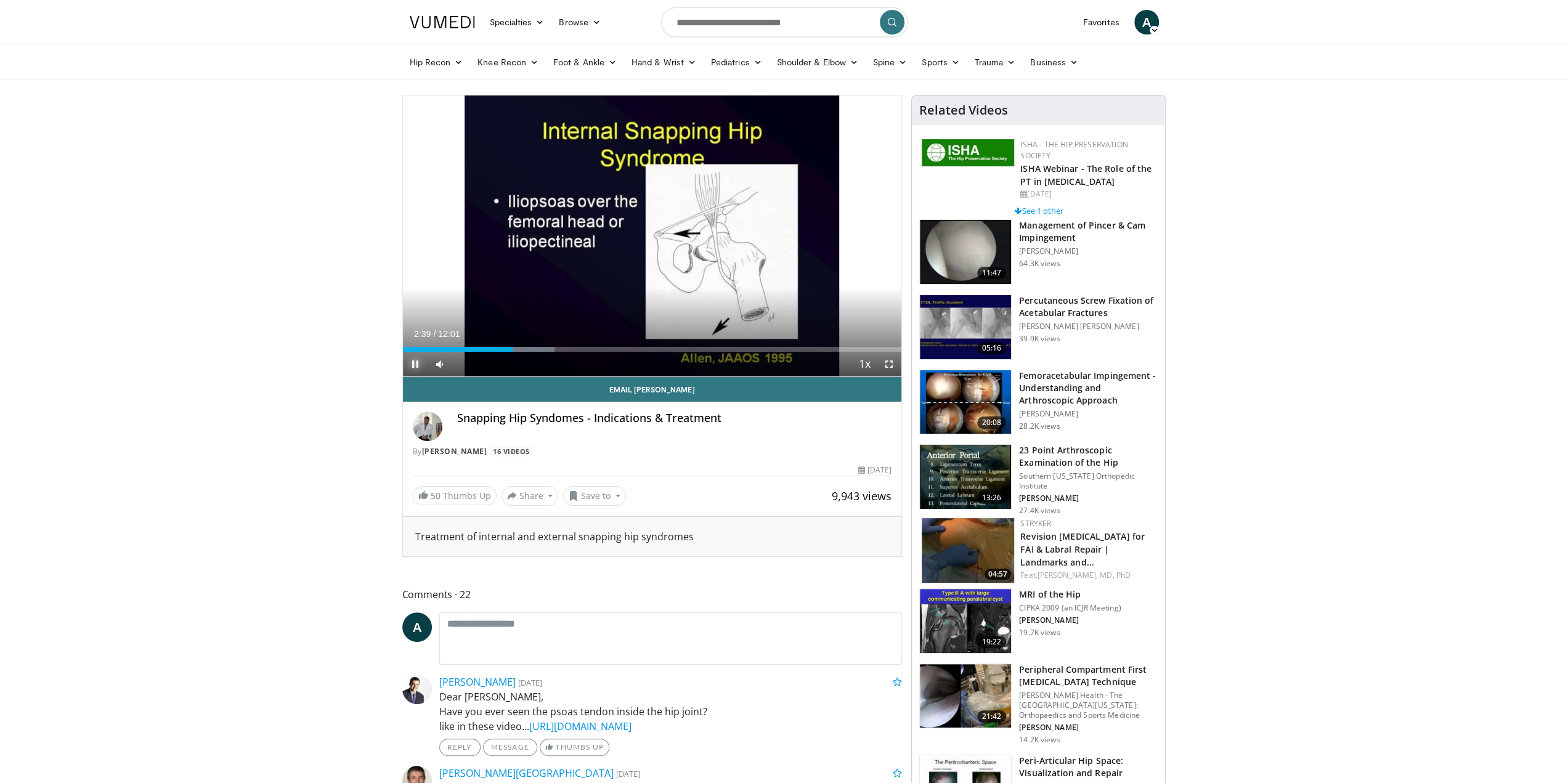
click at [412, 359] on span "Video Player" at bounding box center [415, 364] width 25 height 25
